Goal: Information Seeking & Learning: Learn about a topic

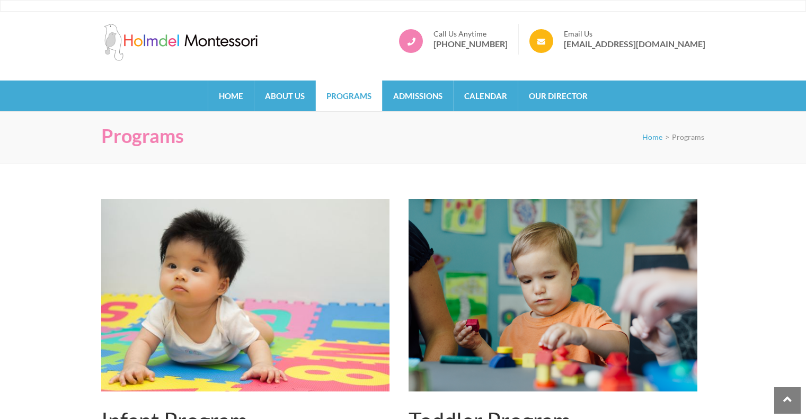
scroll to position [286, 0]
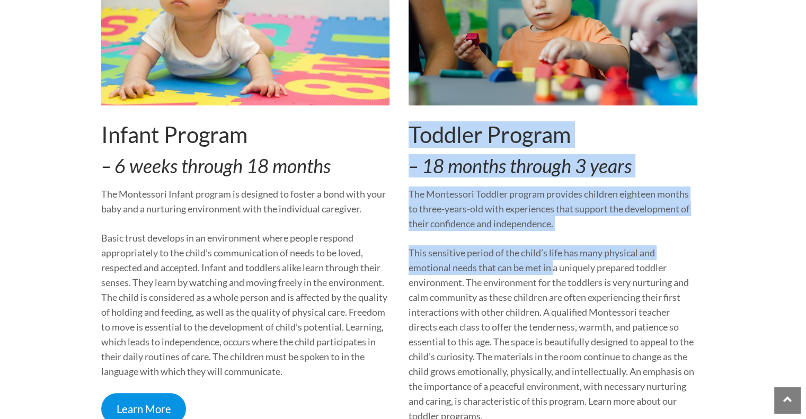
drag, startPoint x: 407, startPoint y: 124, endPoint x: 551, endPoint y: 279, distance: 211.5
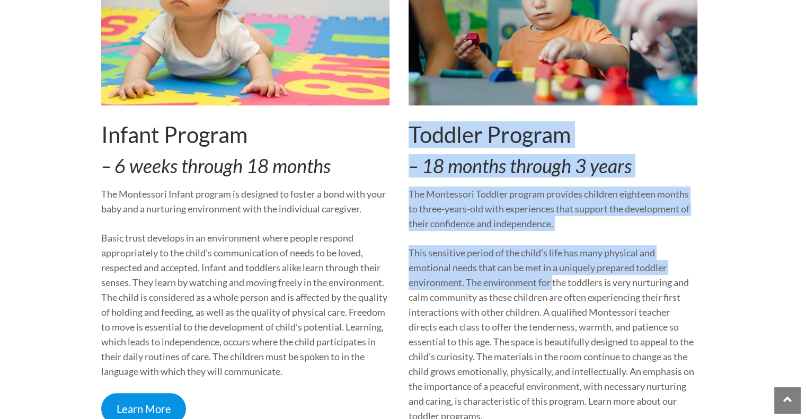
click at [551, 279] on div "Infant Program – 6 weeks through 18 months The Montessori Infant program is des…" at bounding box center [399, 191] width 596 height 556
click at [551, 279] on p "This sensitive period of the child’s life has many physical and emotional needs…" at bounding box center [553, 334] width 289 height 178
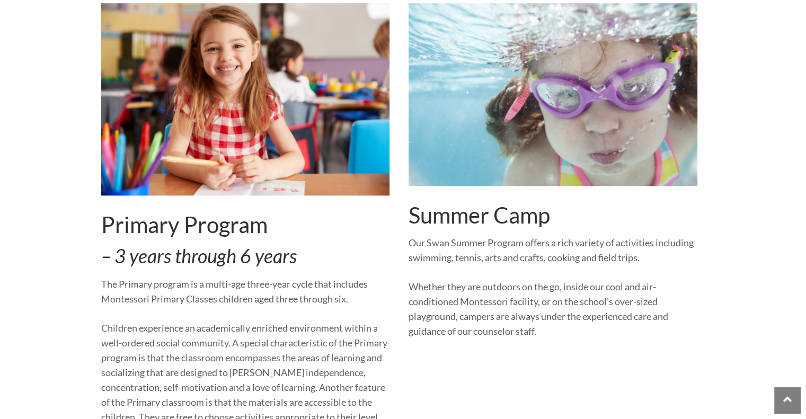
scroll to position [769, 0]
drag, startPoint x: 562, startPoint y: 347, endPoint x: 419, endPoint y: 197, distance: 206.9
click at [419, 197] on div "Summer Camp Our Swan Summer Program offers a rich variety of activities includi…" at bounding box center [553, 258] width 289 height 511
click at [399, 176] on div "Primary Program – 3 years through 6 years The Primary program is a multi-age th…" at bounding box center [399, 258] width 596 height 511
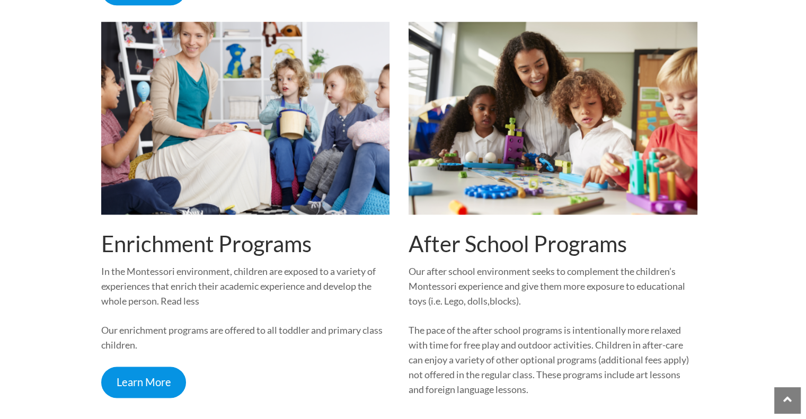
click at [399, 176] on div "Enrichment Programs In the Montessori environment, children are exposed to a va…" at bounding box center [399, 216] width 596 height 389
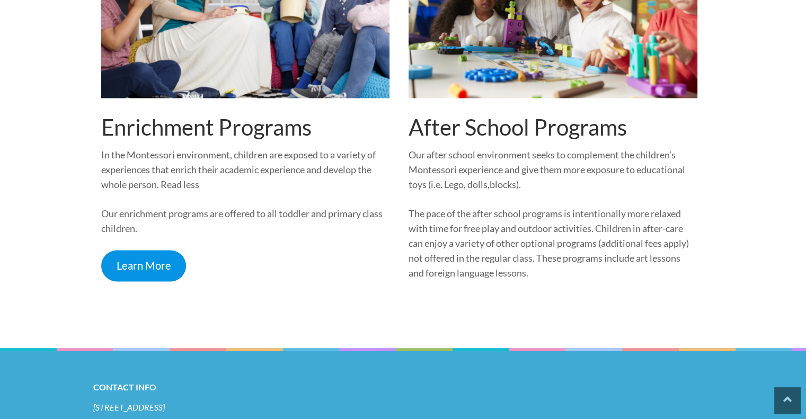
scroll to position [1398, 0]
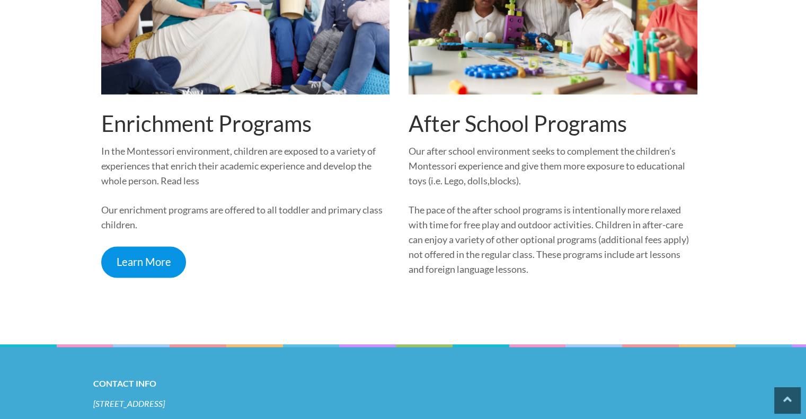
drag, startPoint x: 577, startPoint y: 286, endPoint x: 326, endPoint y: 101, distance: 310.7
click at [334, 108] on div "Enrichment Programs In the Montessori environment, children are exposed to a va…" at bounding box center [399, 95] width 596 height 389
click at [323, 117] on h2 "Enrichment Programs" at bounding box center [245, 123] width 289 height 26
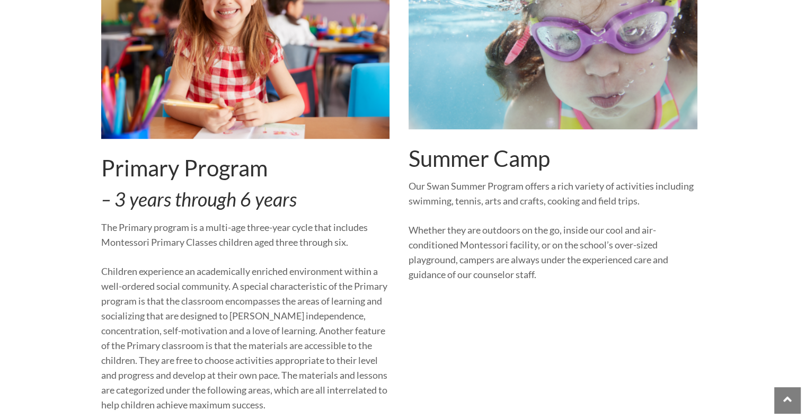
click at [323, 117] on img at bounding box center [245, 42] width 289 height 192
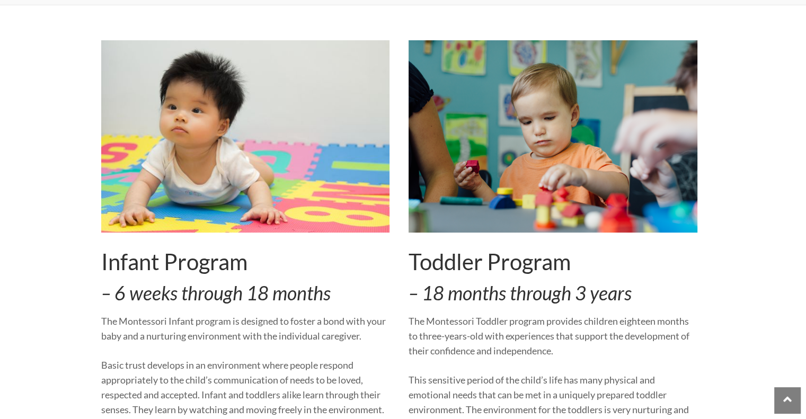
scroll to position [0, 0]
